Goal: Task Accomplishment & Management: Manage account settings

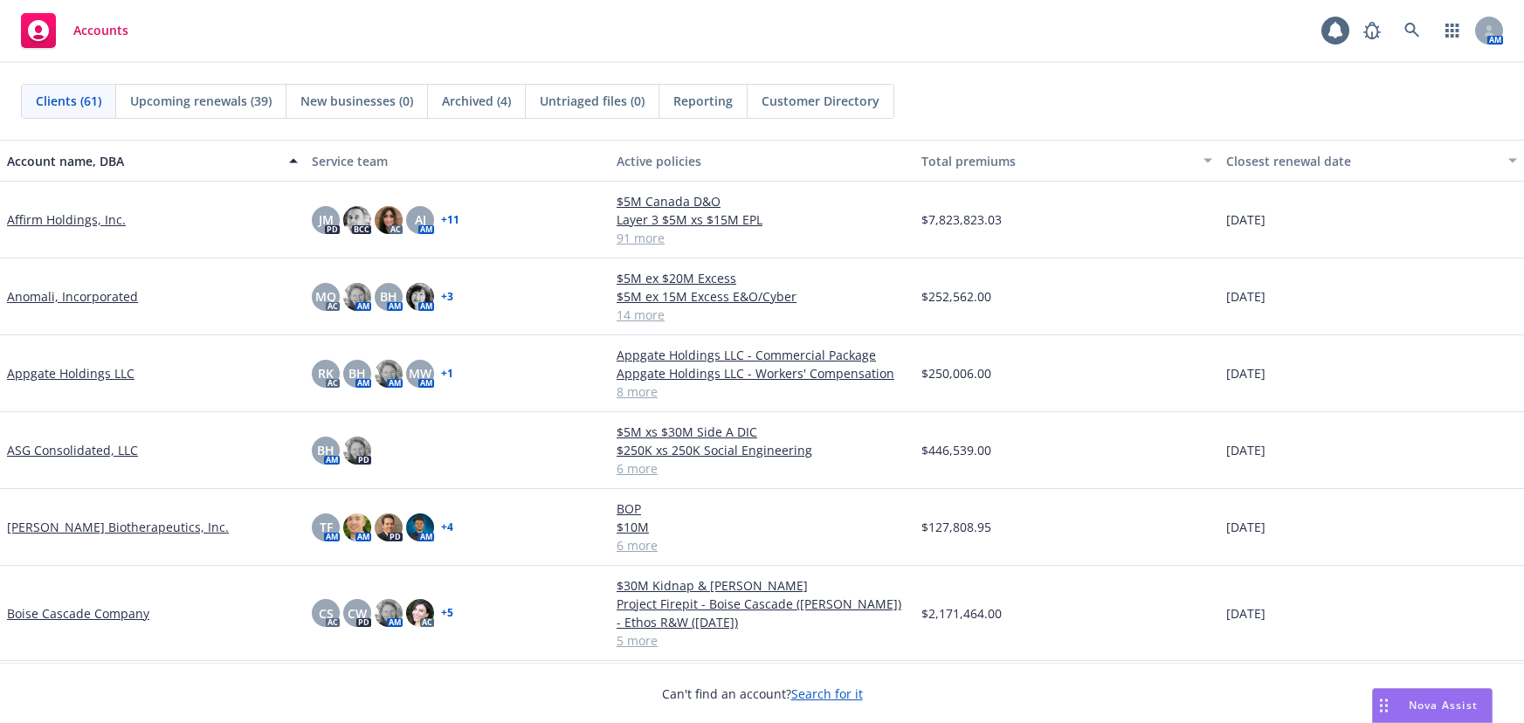
click at [1409, 29] on icon at bounding box center [1412, 31] width 16 height 16
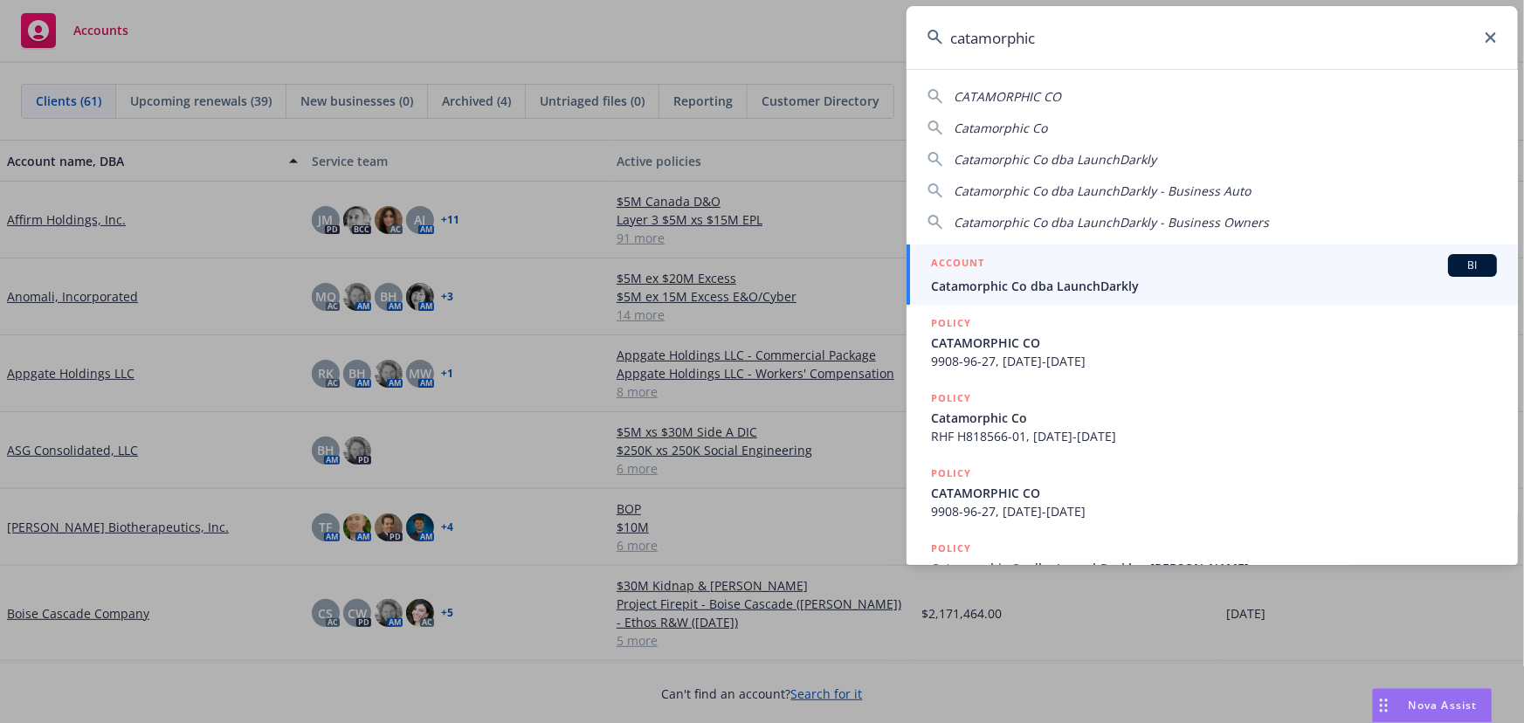
type input "catamorphic"
click at [1302, 279] on span "Catamorphic Co dba LaunchDarkly" at bounding box center [1214, 286] width 566 height 18
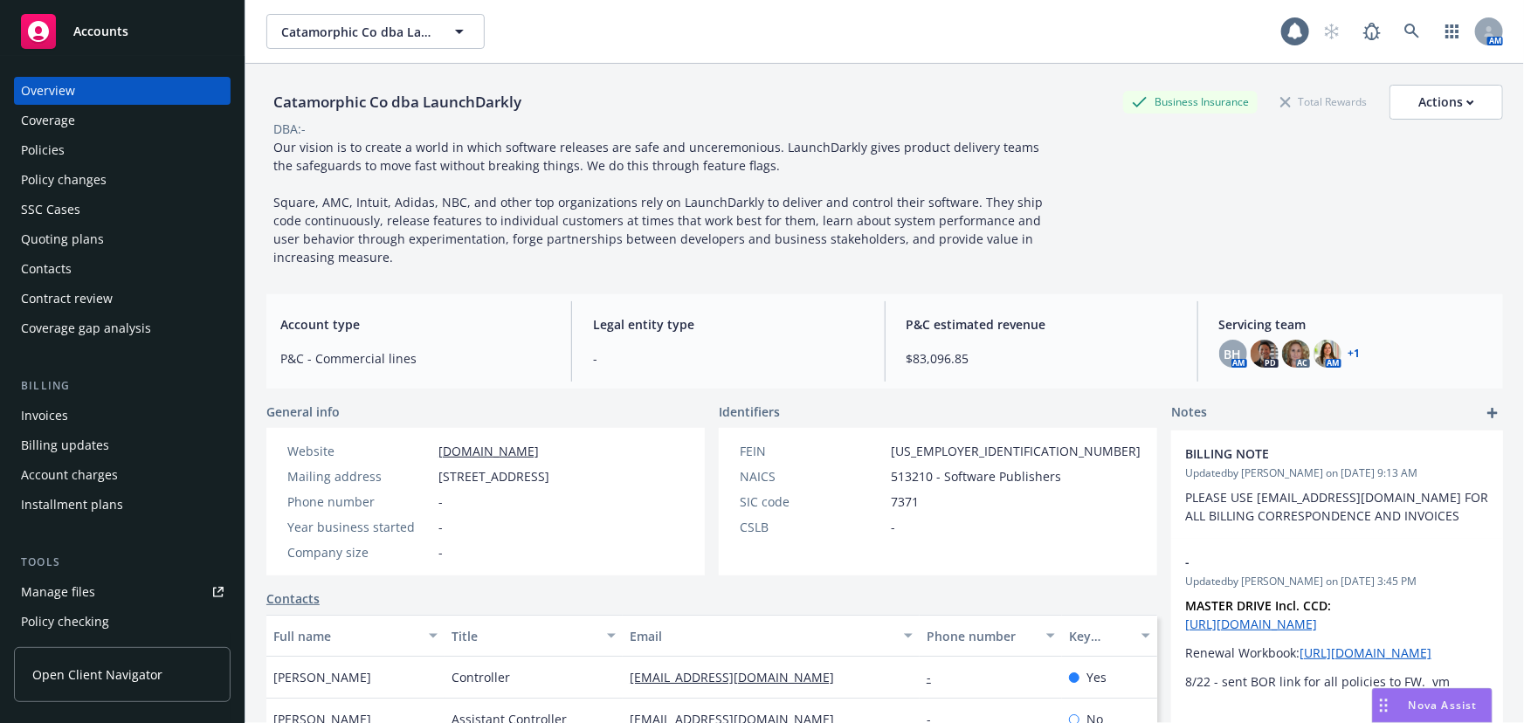
click at [132, 140] on div "Policies" at bounding box center [122, 150] width 203 height 28
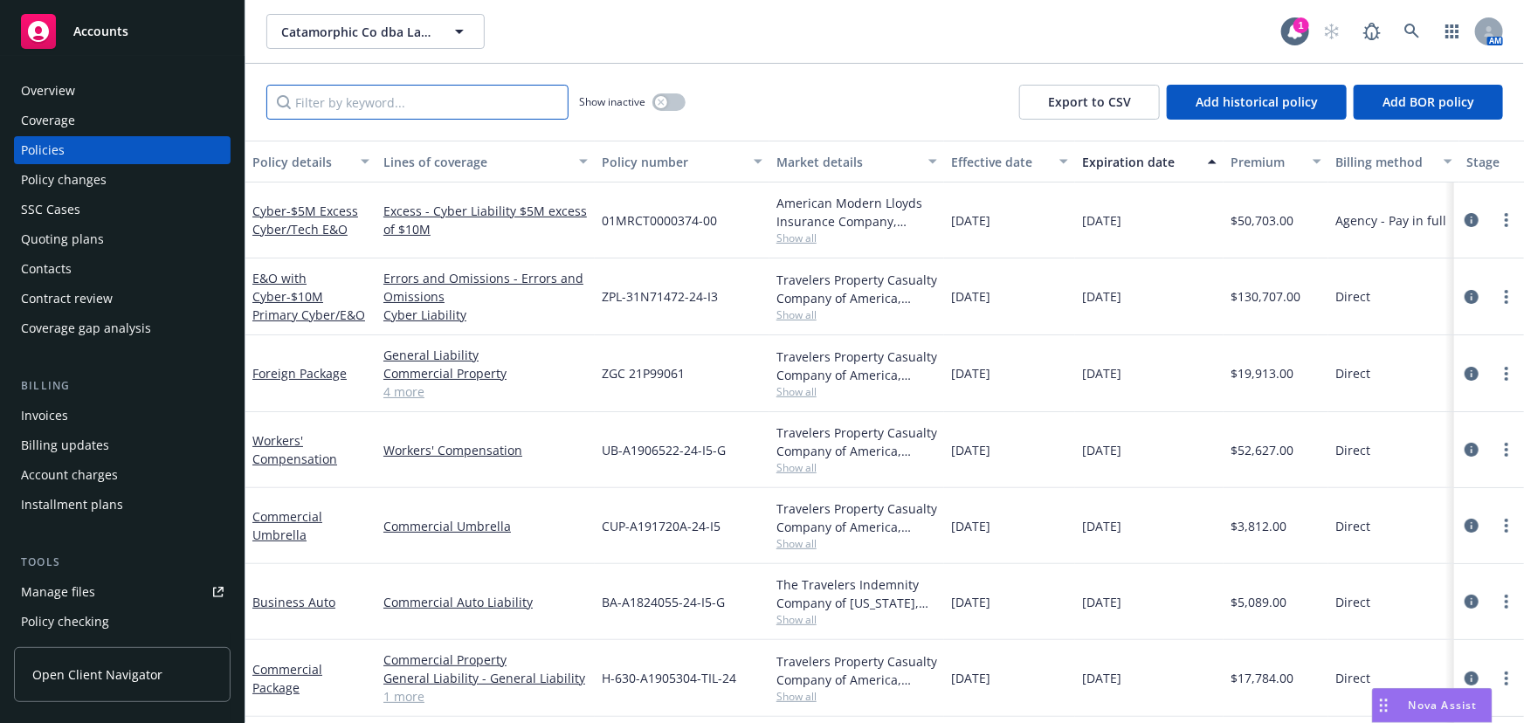
click at [430, 102] on input "Filter by keyword..." at bounding box center [417, 102] width 302 height 35
drag, startPoint x: 430, startPoint y: 103, endPoint x: 197, endPoint y: 114, distance: 233.4
click at [197, 114] on div "Accounts Overview Coverage Policies Policy changes SSC Cases Quoting plans Cont…" at bounding box center [762, 361] width 1524 height 723
click at [403, 101] on input "ca" at bounding box center [417, 102] width 302 height 35
drag, startPoint x: 438, startPoint y: 104, endPoint x: 284, endPoint y: 104, distance: 154.6
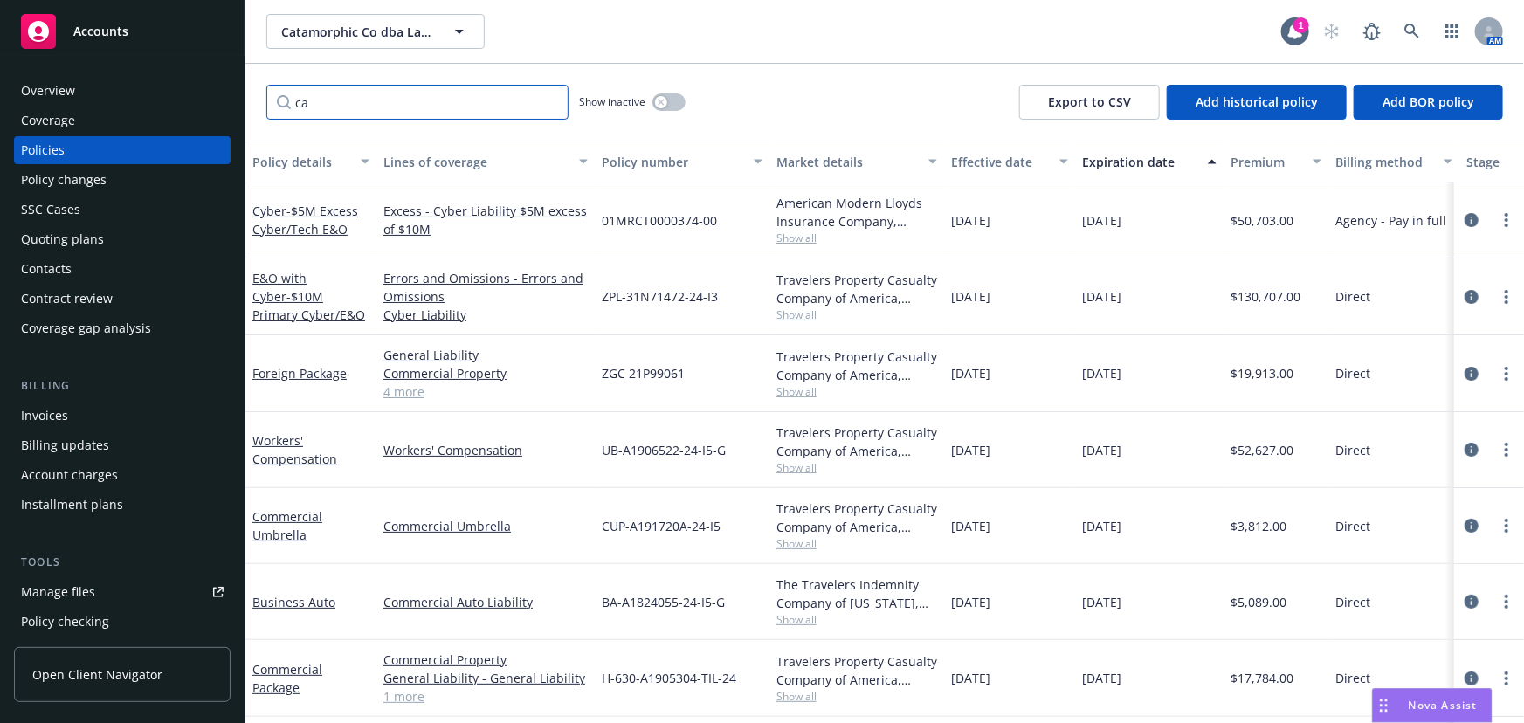
click at [284, 104] on input "ca" at bounding box center [417, 102] width 302 height 35
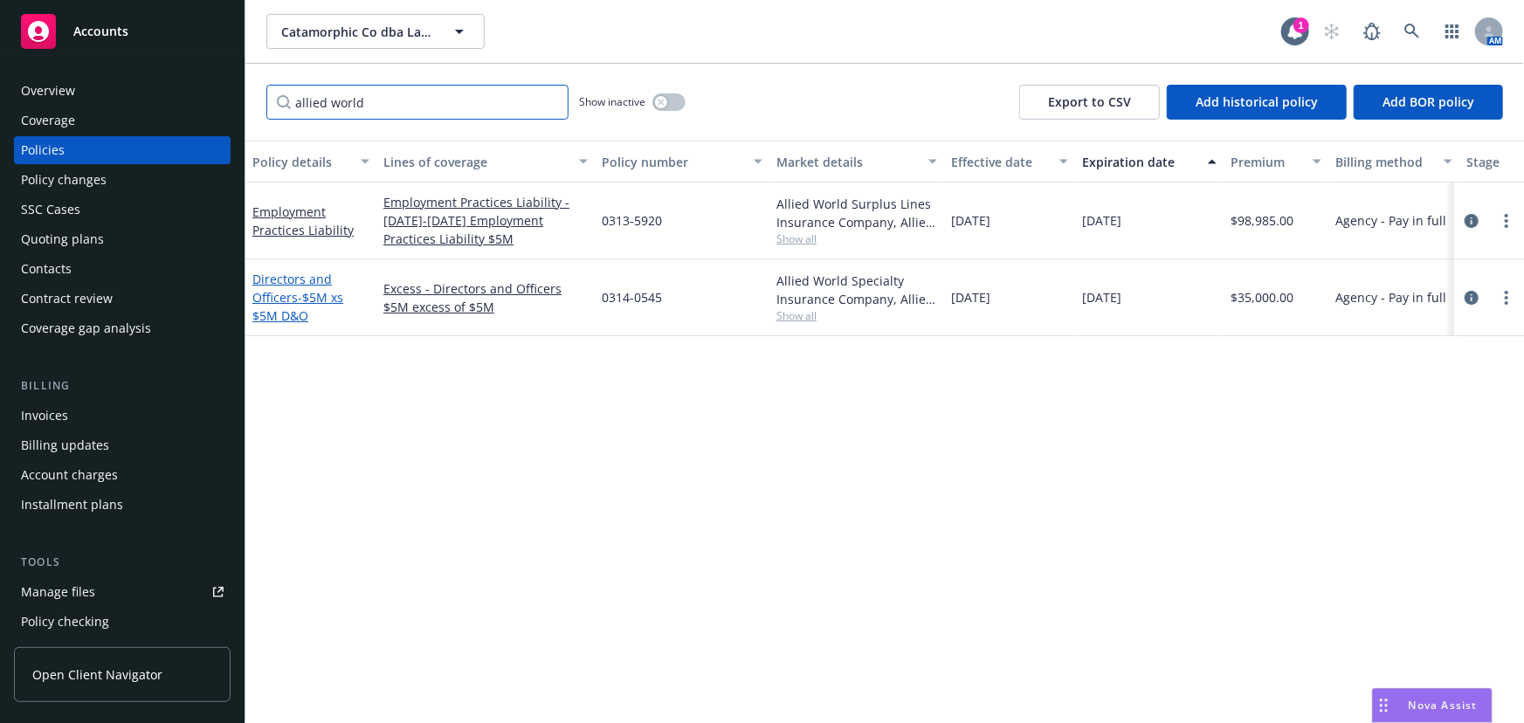
type input "allied world"
click at [314, 298] on span "- $5M xs $5M D&O" at bounding box center [297, 306] width 91 height 35
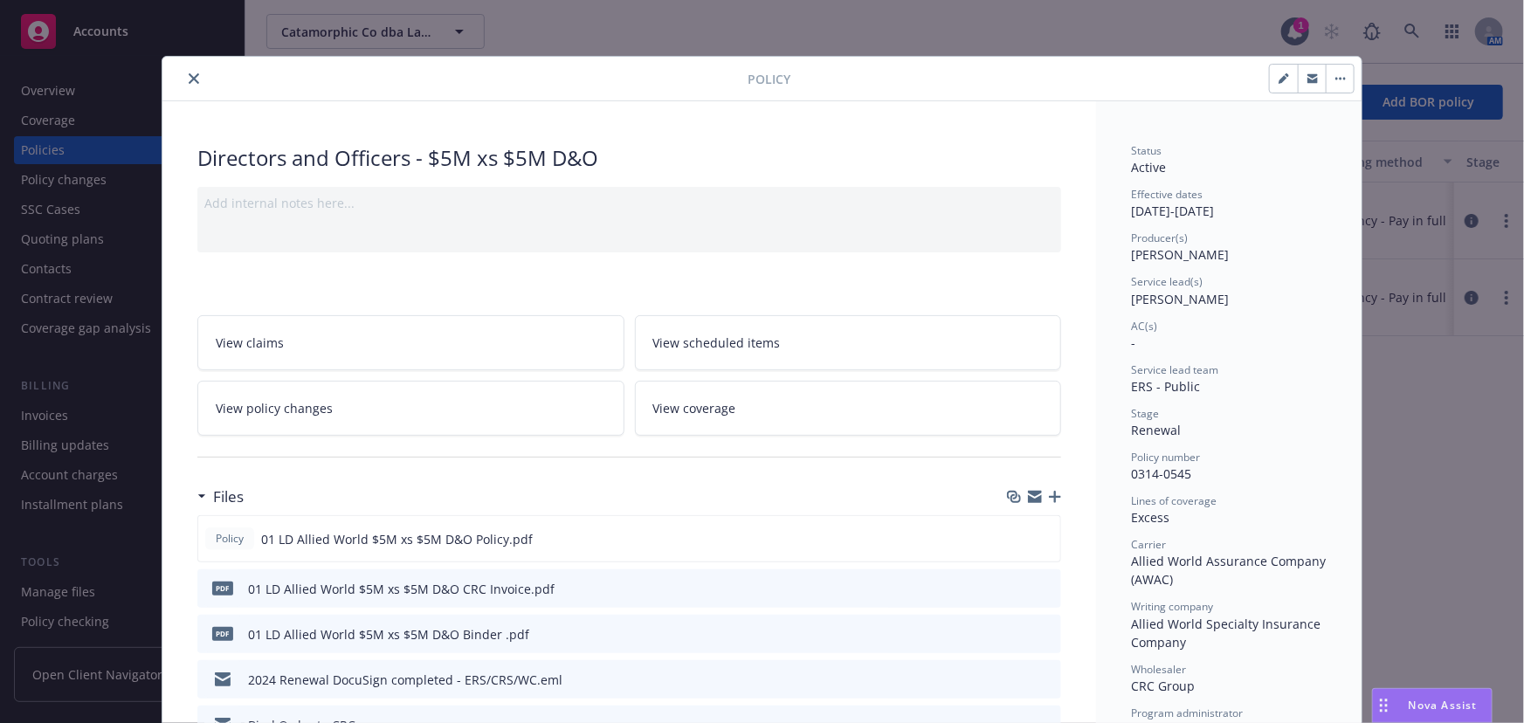
click at [1052, 496] on icon "button" at bounding box center [1055, 497] width 12 height 12
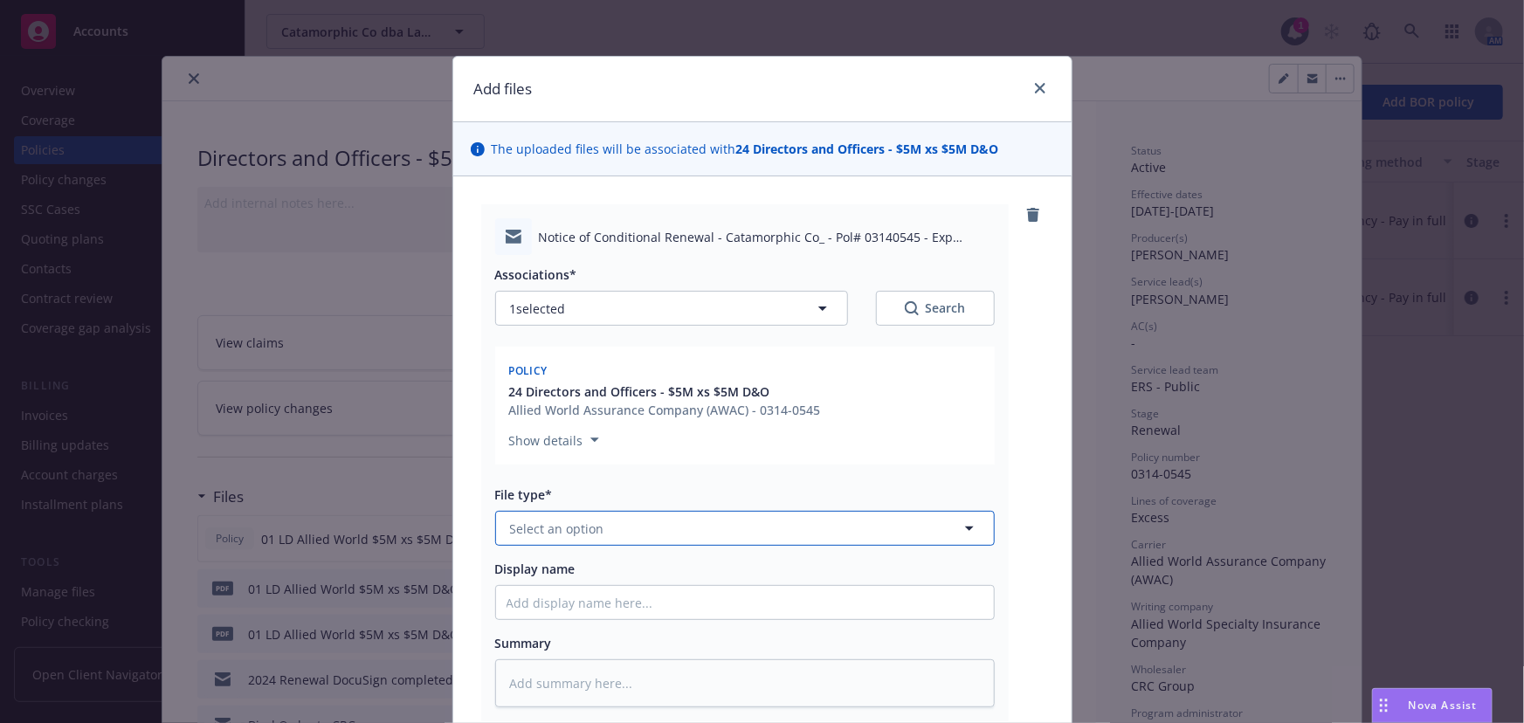
click at [682, 529] on button "Select an option" at bounding box center [745, 528] width 500 height 35
type input "condi"
click at [674, 588] on div "Conditional Renewal Notice" at bounding box center [745, 577] width 477 height 25
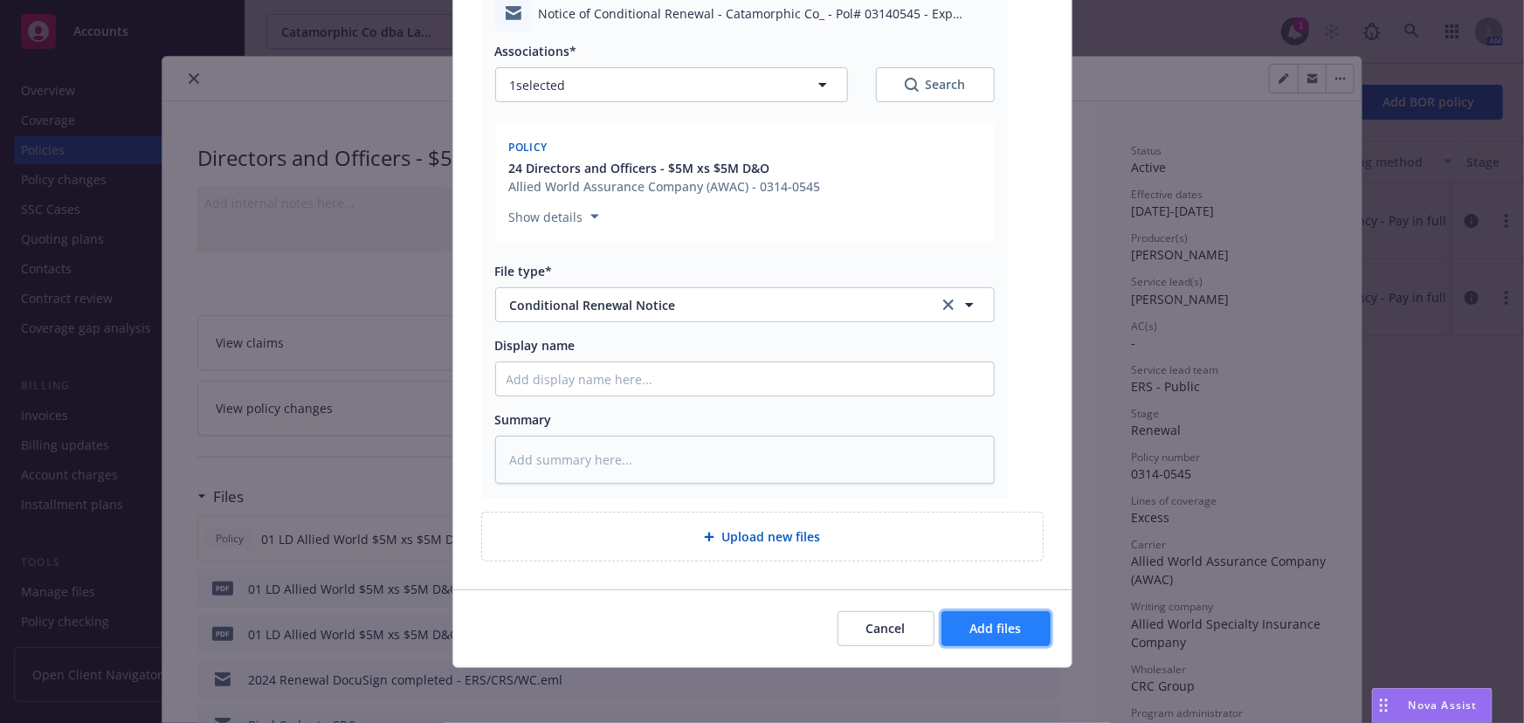
click at [974, 627] on button "Add files" at bounding box center [996, 628] width 109 height 35
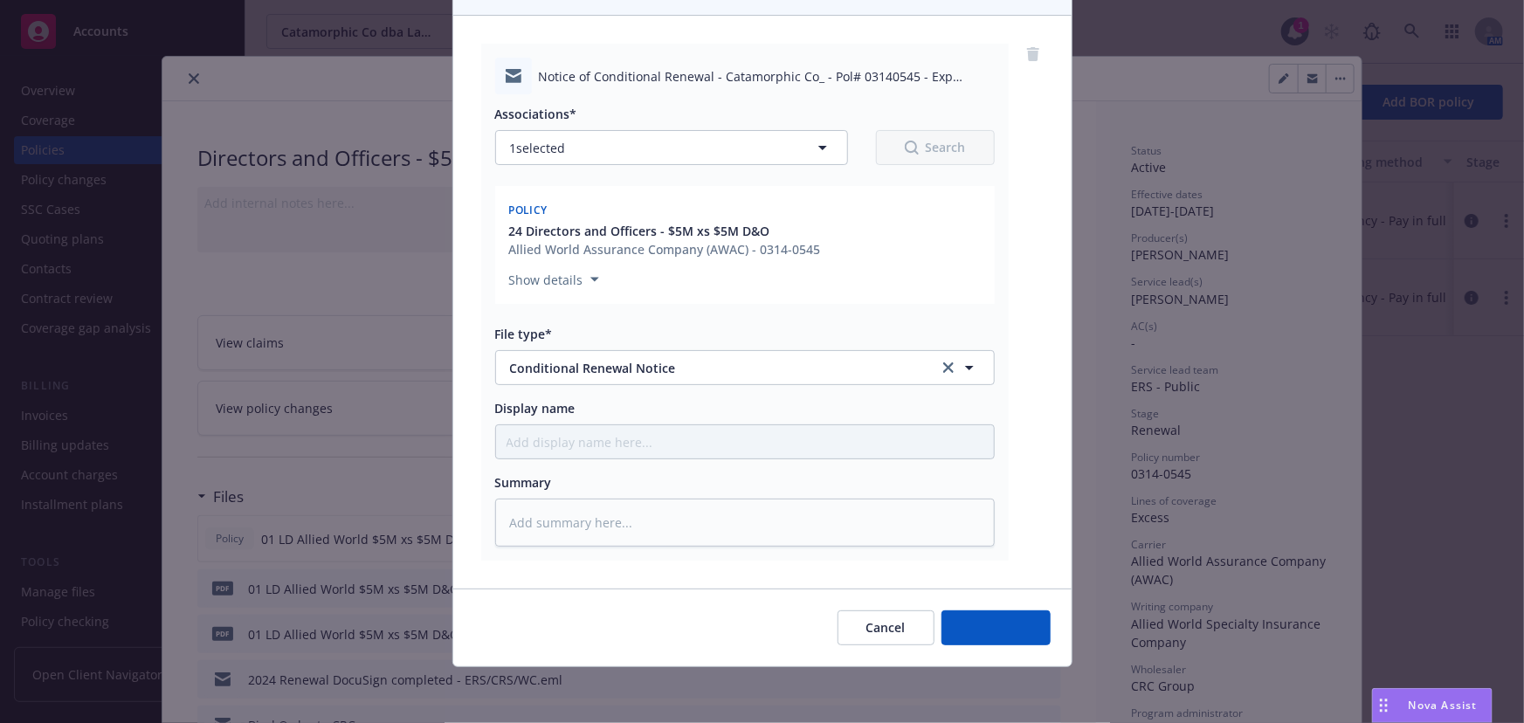
scroll to position [160, 0]
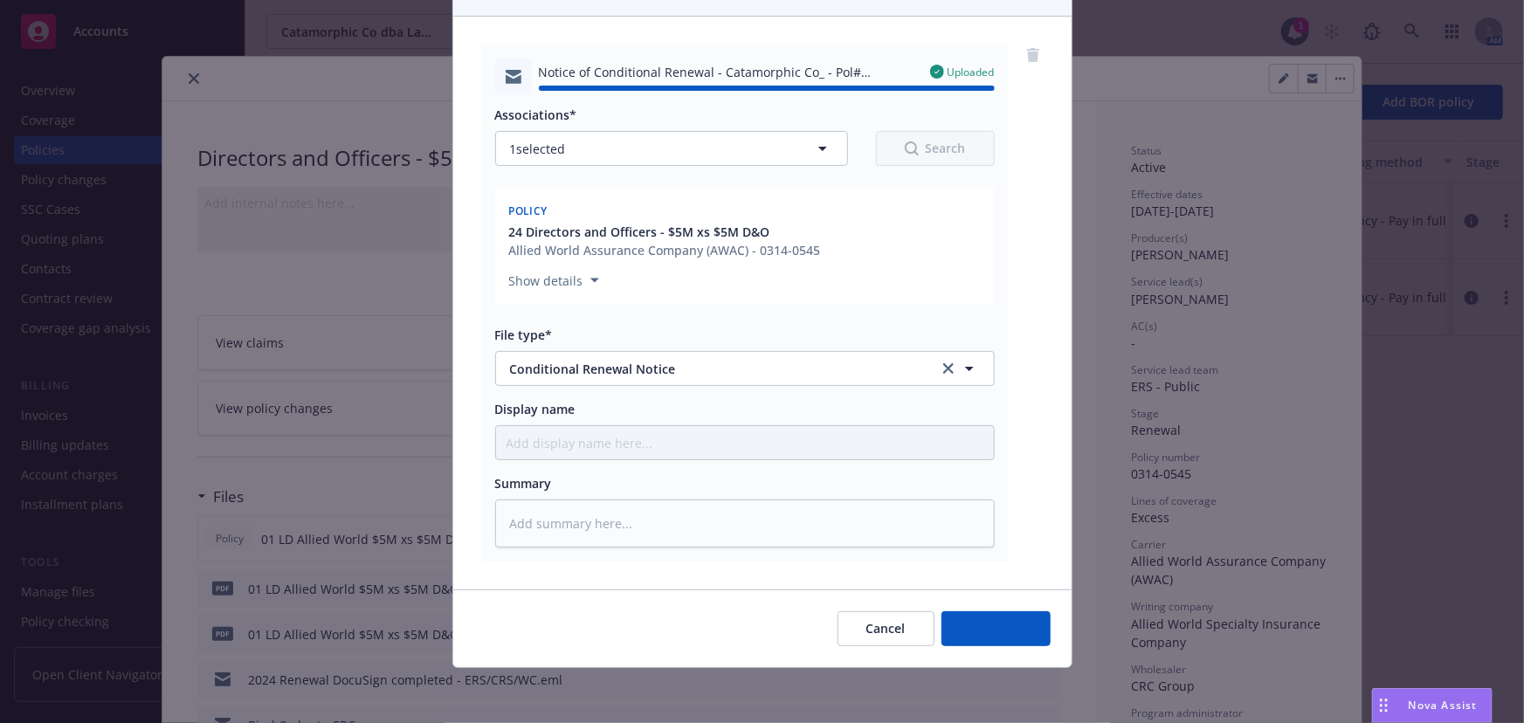
type textarea "x"
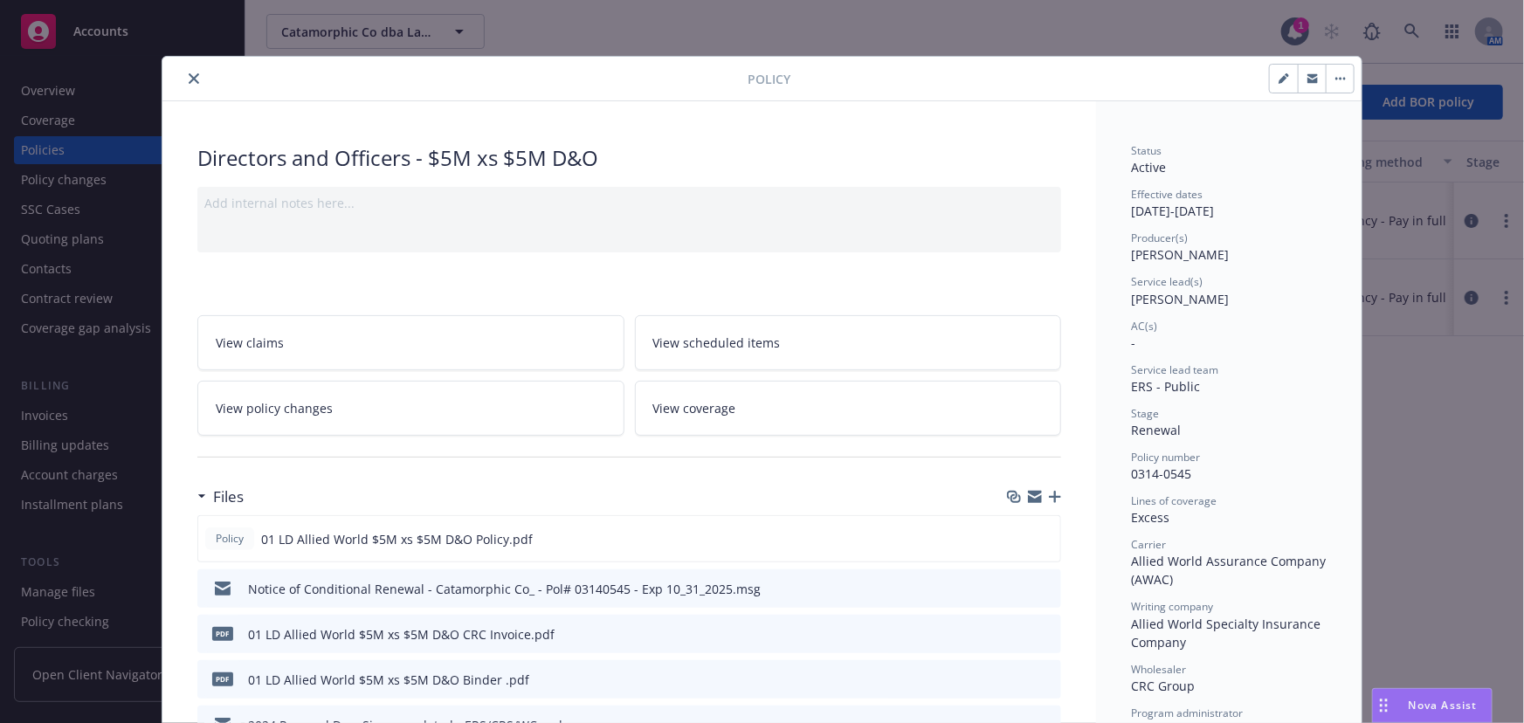
click at [191, 73] on icon "close" at bounding box center [194, 78] width 10 height 10
